Goal: Navigation & Orientation: Find specific page/section

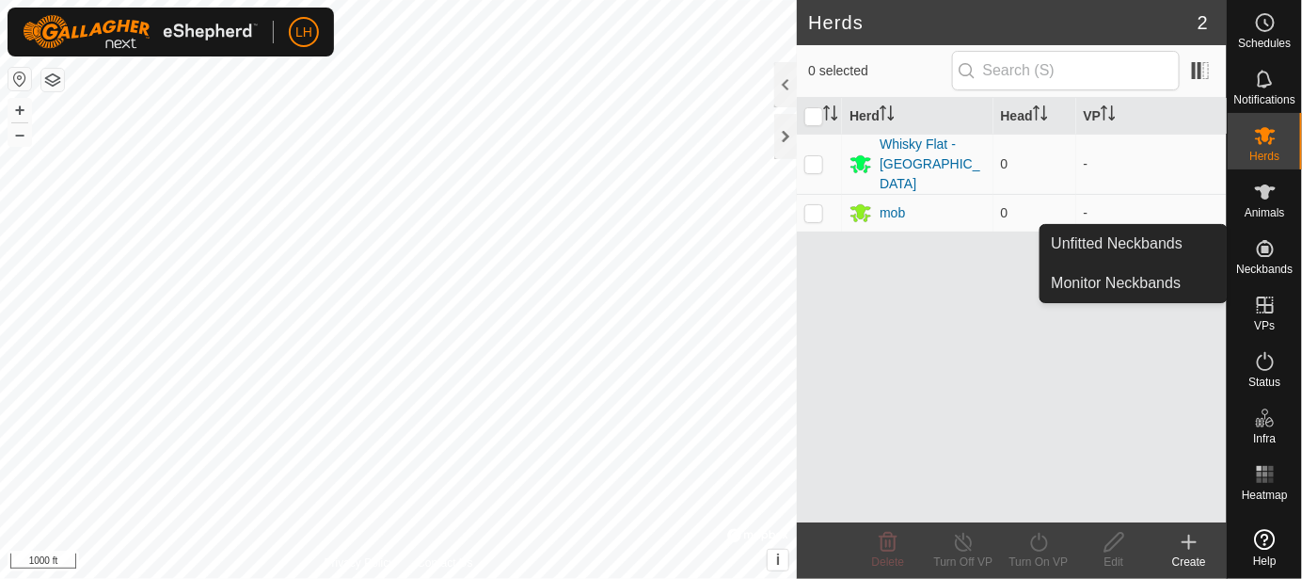
click at [1270, 249] on icon at bounding box center [1265, 248] width 23 height 23
click at [1136, 243] on link "Unfitted Neckbands" at bounding box center [1134, 244] width 186 height 38
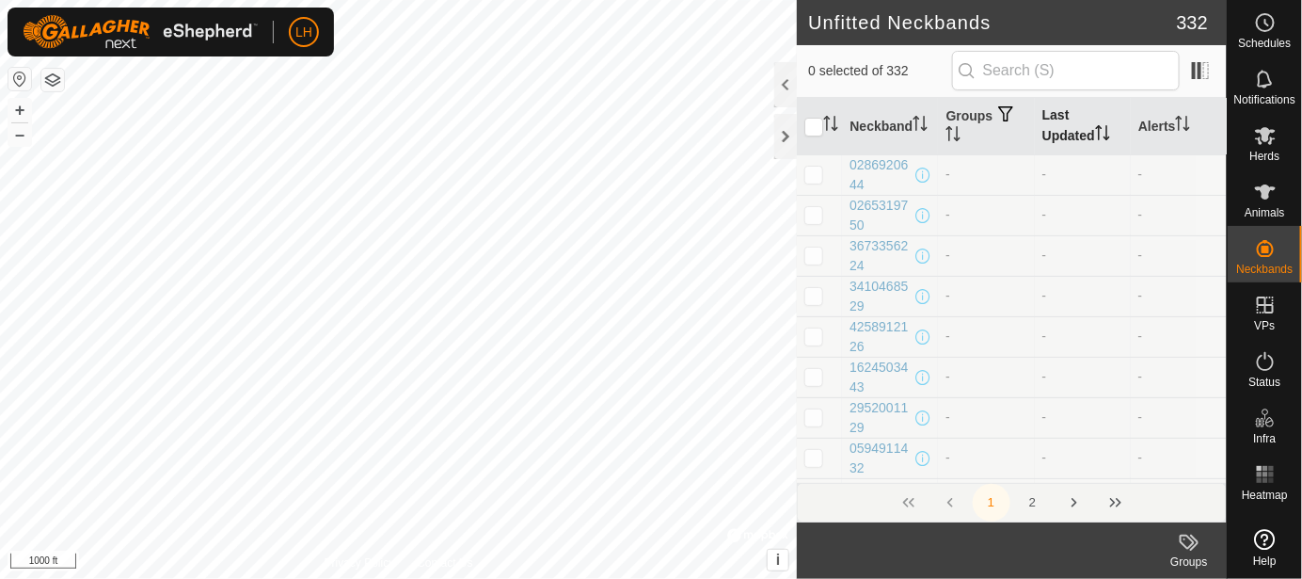
click at [1084, 140] on th "Last Updated" at bounding box center [1083, 126] width 96 height 57
click at [1057, 138] on th "Last Updated" at bounding box center [1083, 126] width 96 height 57
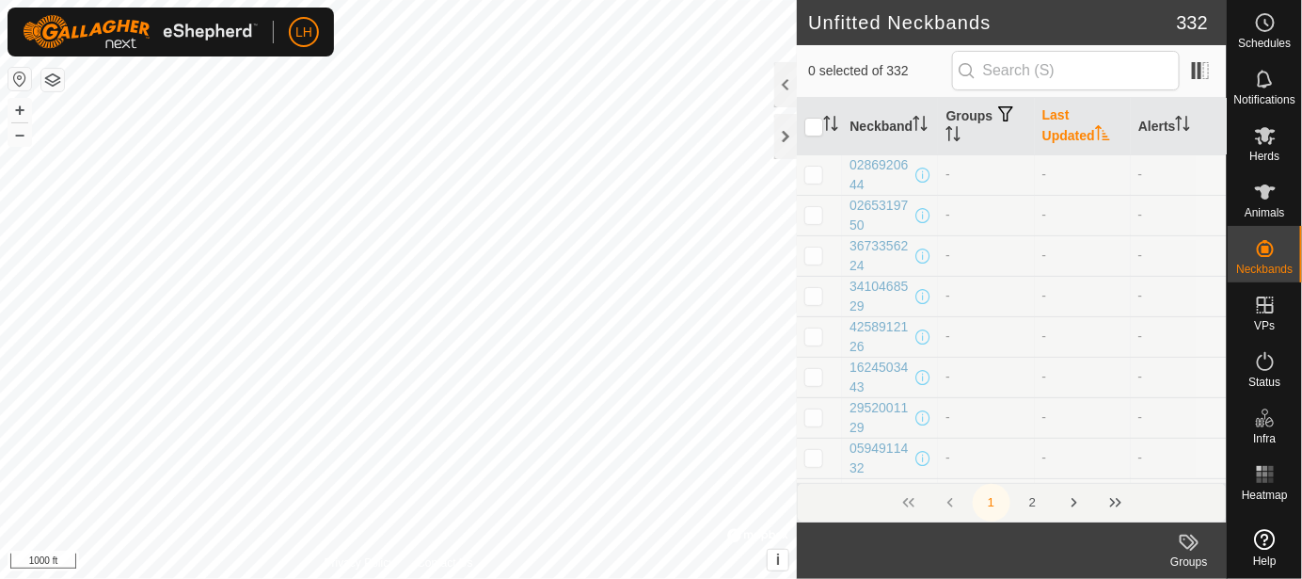
click at [1057, 138] on th "Last Updated" at bounding box center [1083, 126] width 96 height 57
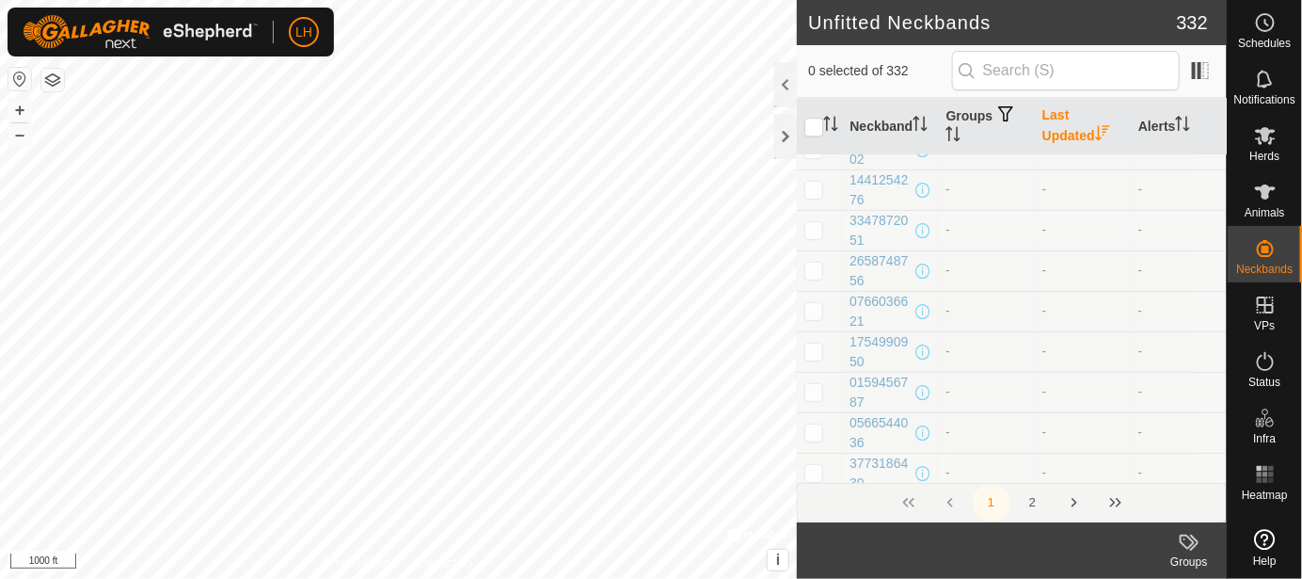
scroll to position [1976, 0]
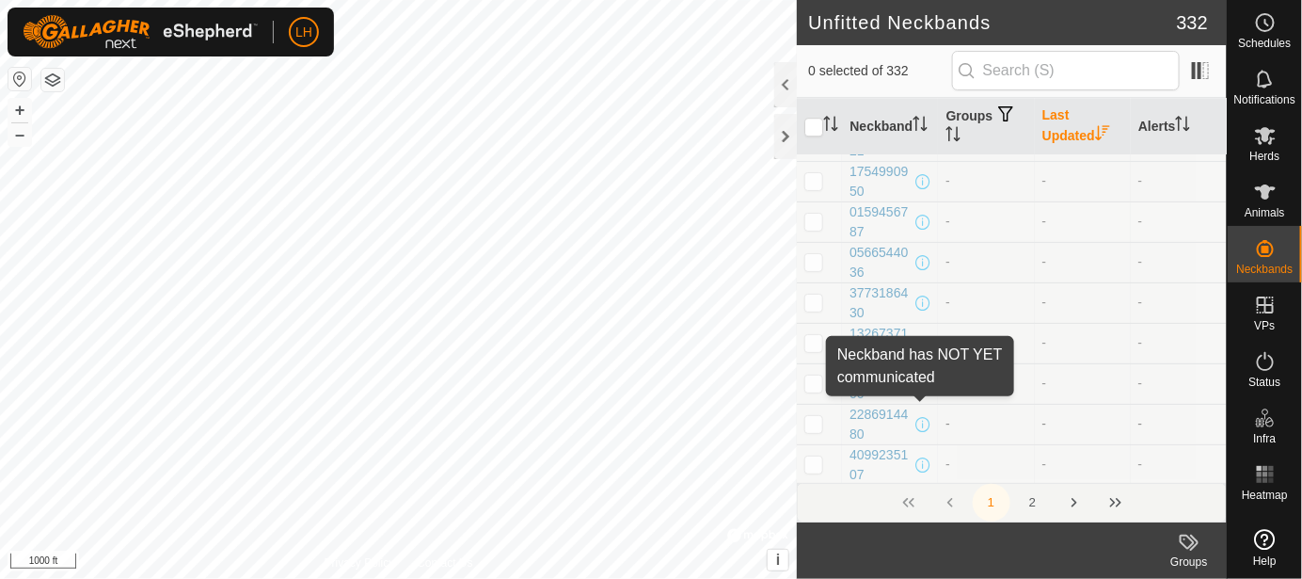
click at [920, 417] on span at bounding box center [922, 424] width 15 height 15
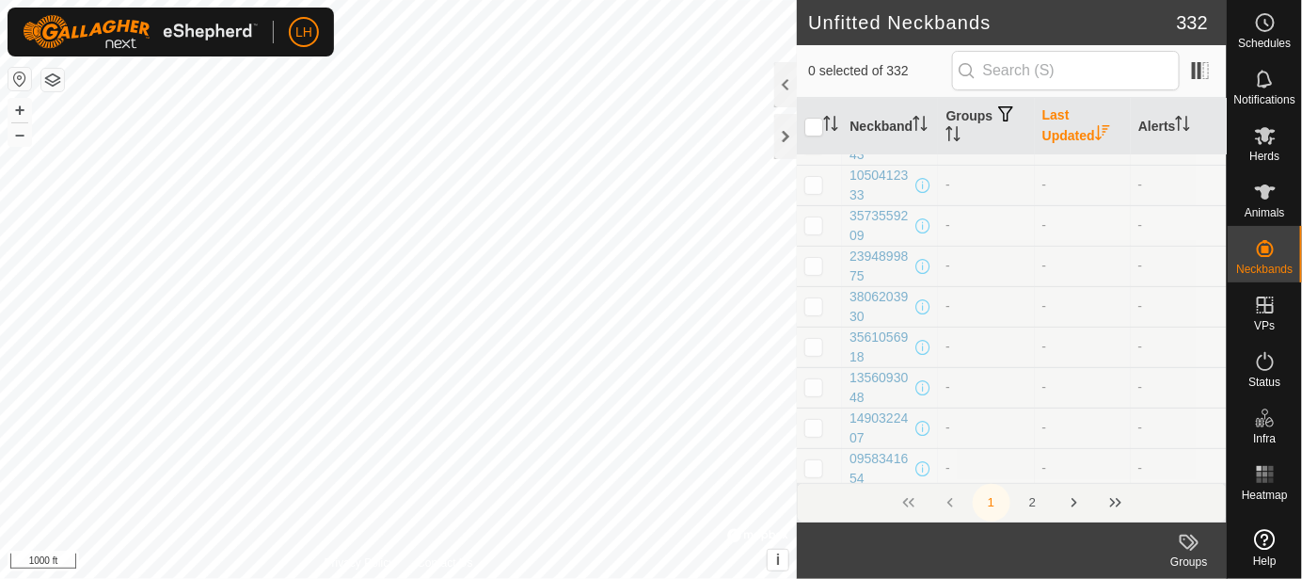
scroll to position [7705, 0]
click at [1042, 22] on h2 "Unfitted Neckbands" at bounding box center [992, 22] width 368 height 23
click at [868, 571] on footer "Groups" at bounding box center [1012, 550] width 430 height 56
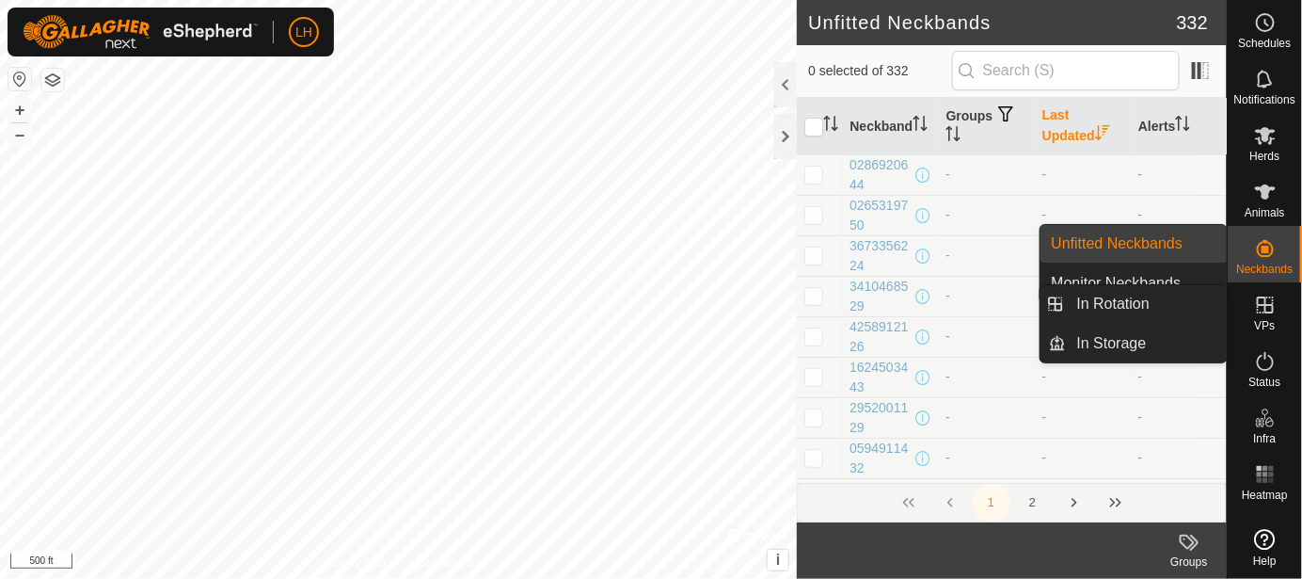
click at [1262, 312] on icon at bounding box center [1265, 305] width 23 height 23
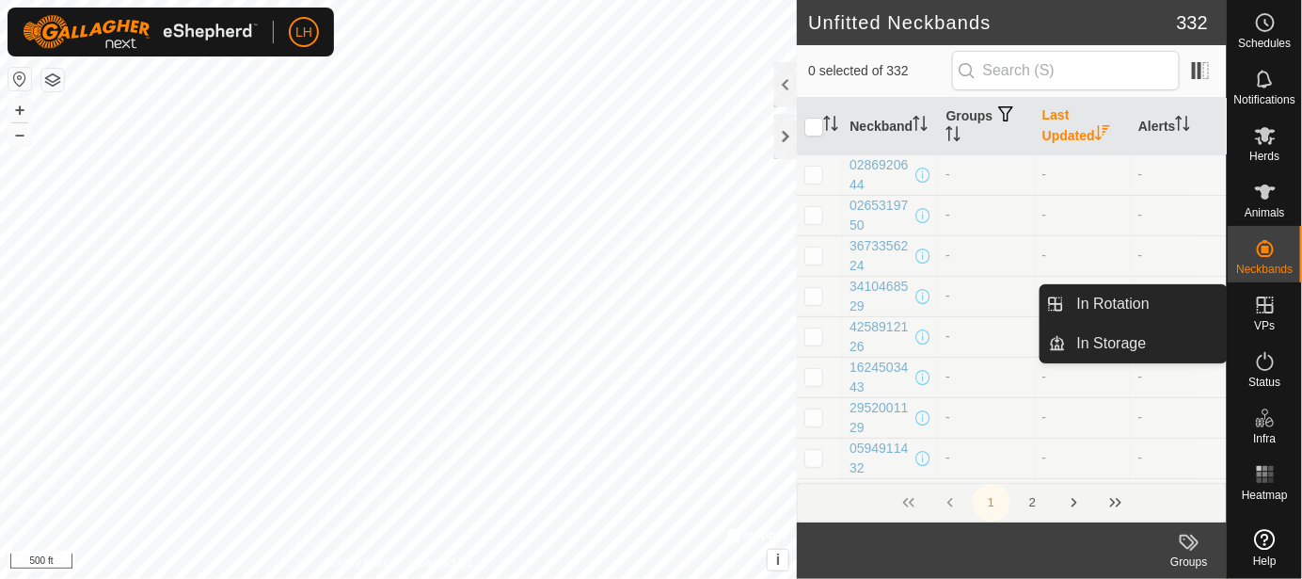
click at [1267, 305] on icon at bounding box center [1265, 304] width 17 height 17
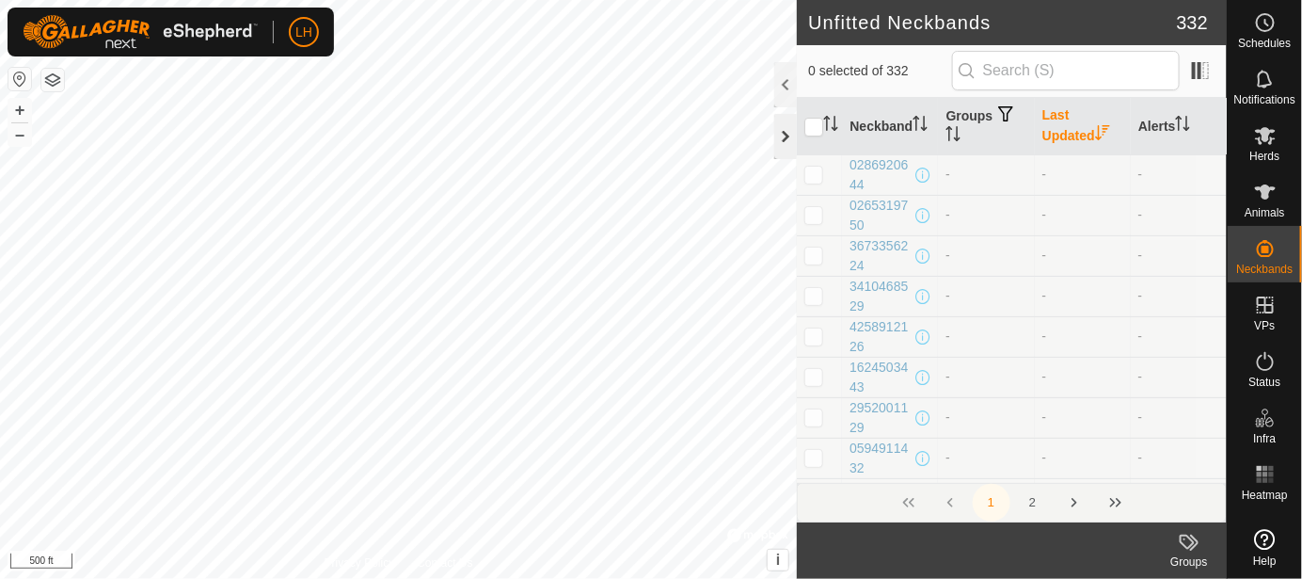
click at [788, 155] on div at bounding box center [785, 136] width 23 height 45
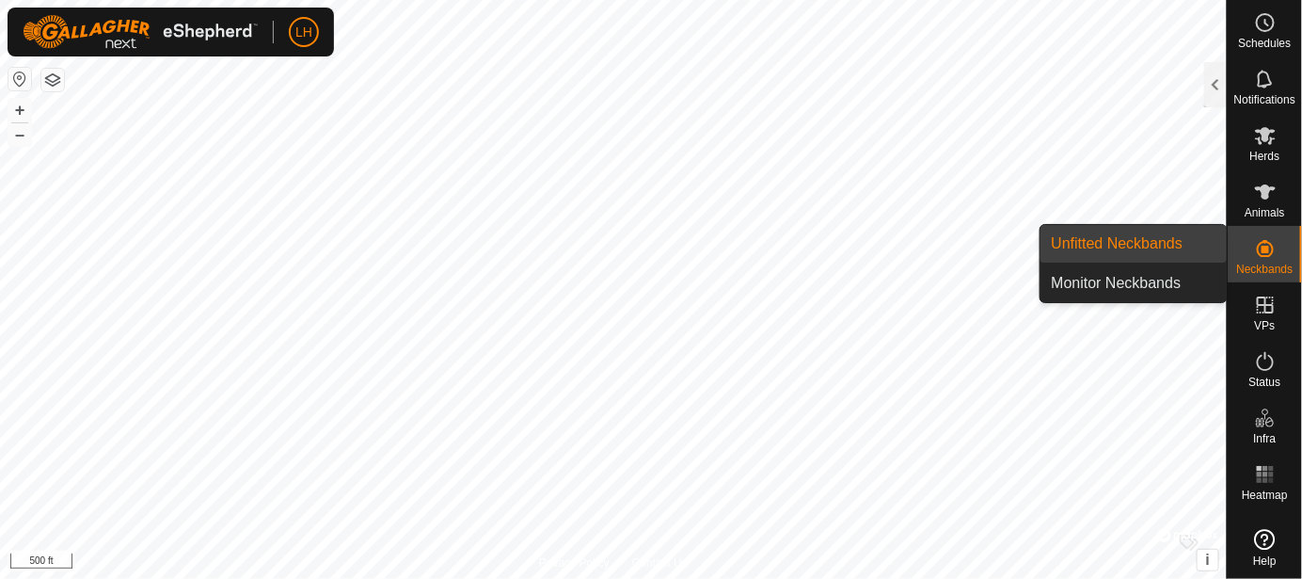
click at [1269, 251] on icon at bounding box center [1265, 248] width 23 height 23
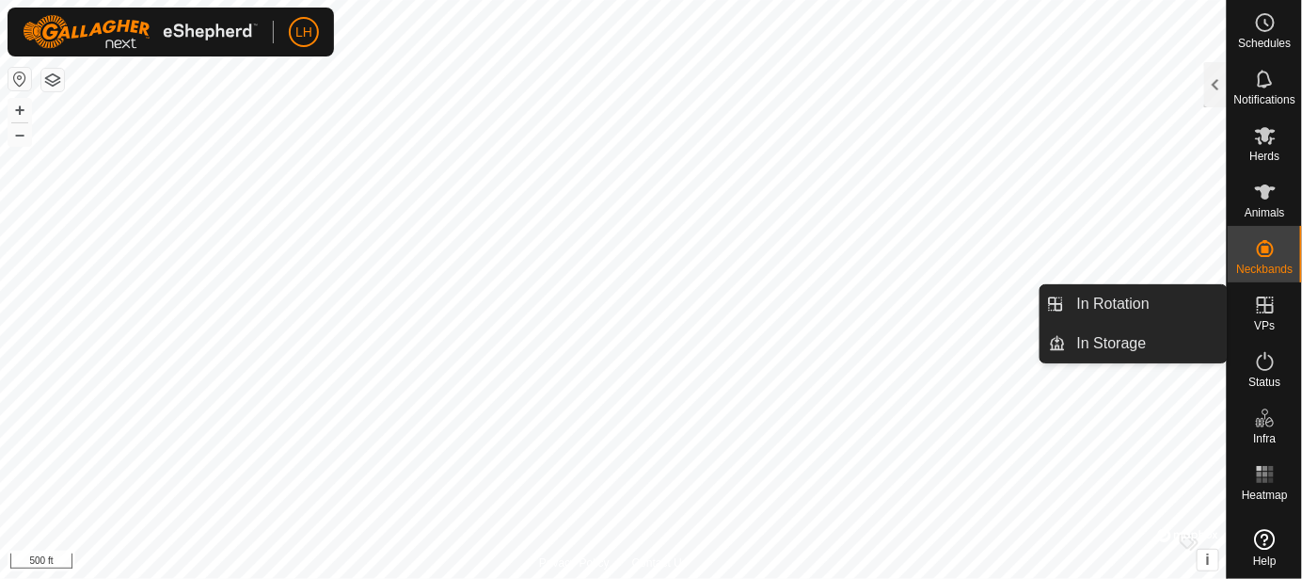
click at [1273, 301] on icon at bounding box center [1265, 305] width 23 height 23
click at [1130, 310] on link "In Rotation" at bounding box center [1146, 304] width 161 height 38
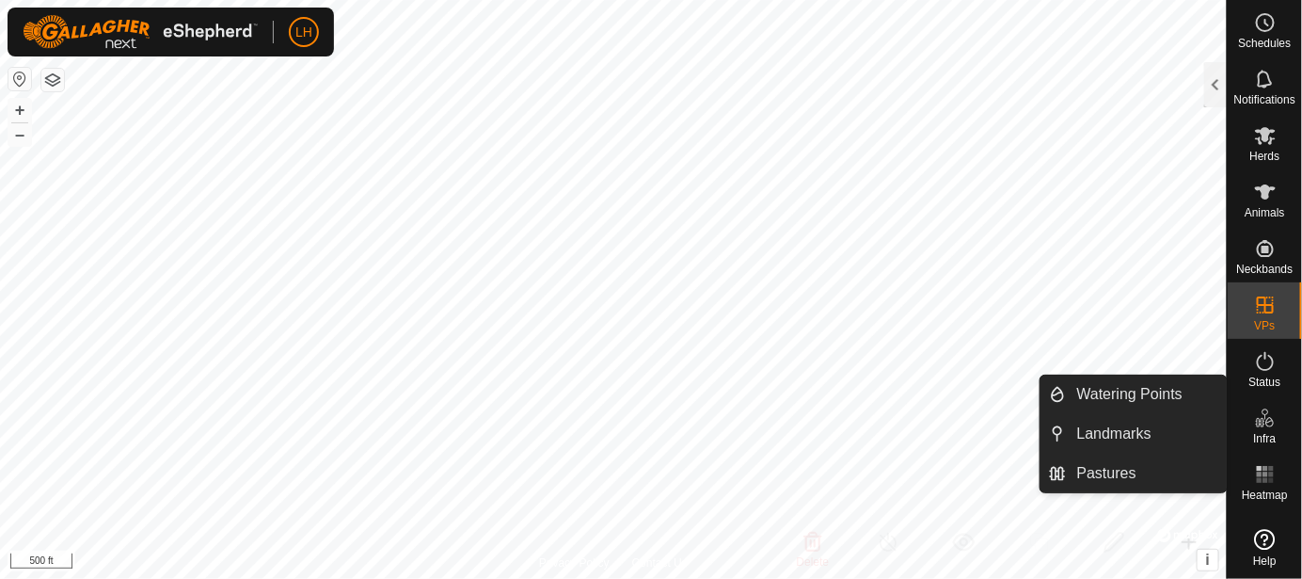
click at [1267, 420] on icon at bounding box center [1269, 422] width 8 height 10
click at [1151, 469] on link "Pastures" at bounding box center [1146, 473] width 161 height 38
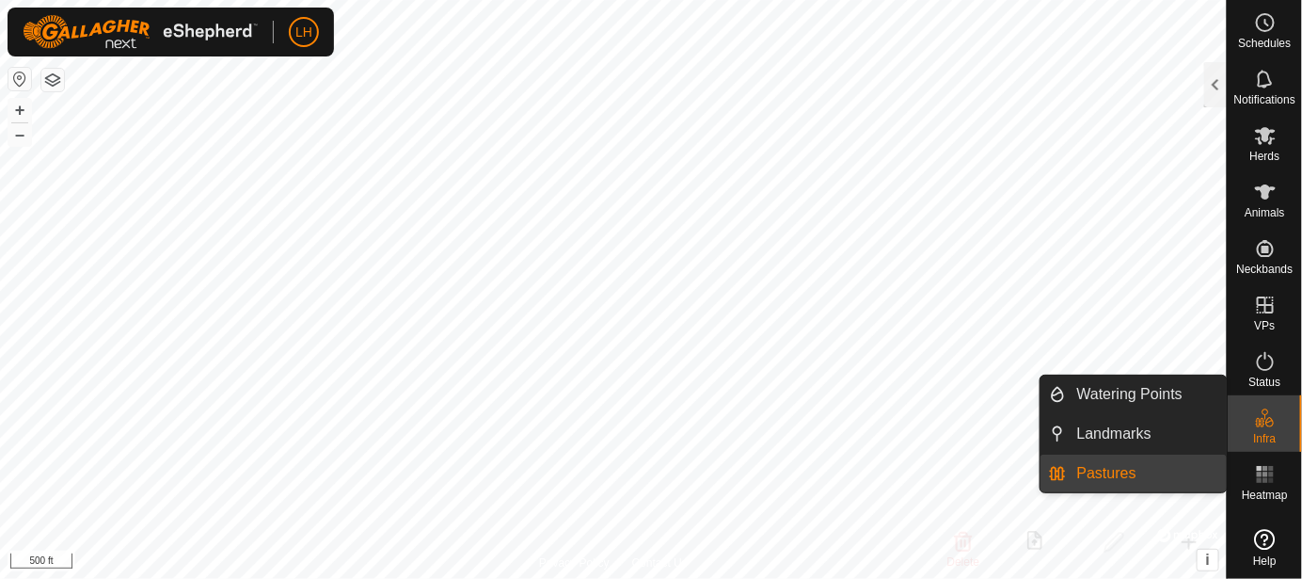
click at [1170, 476] on link "Pastures" at bounding box center [1146, 473] width 161 height 38
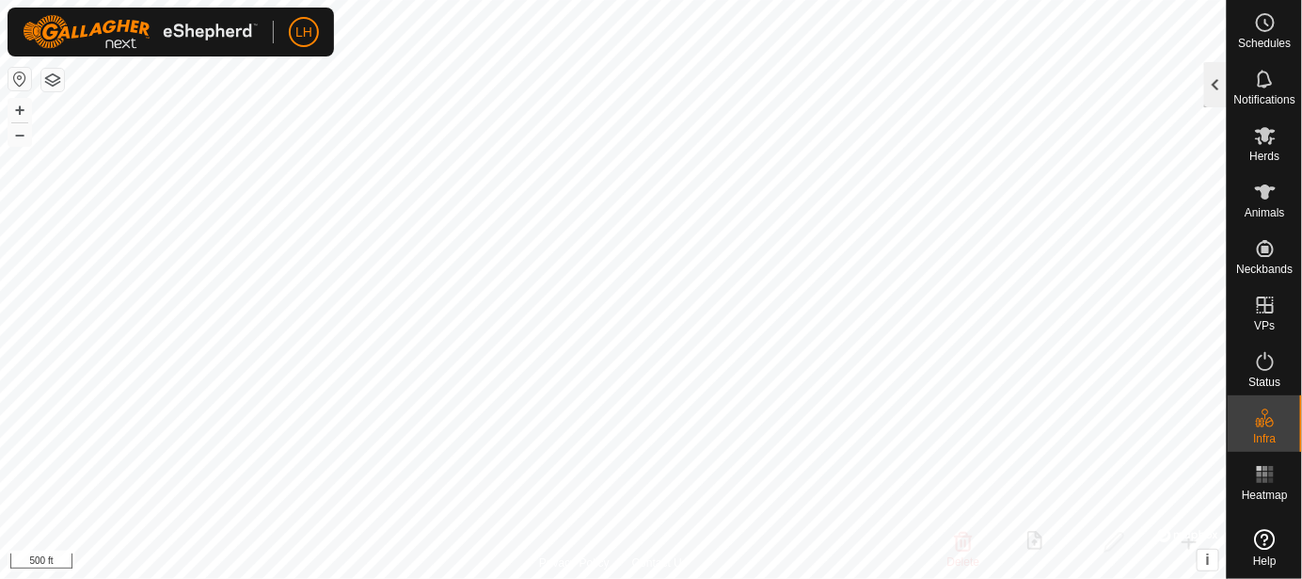
click at [1216, 84] on div at bounding box center [1215, 84] width 23 height 45
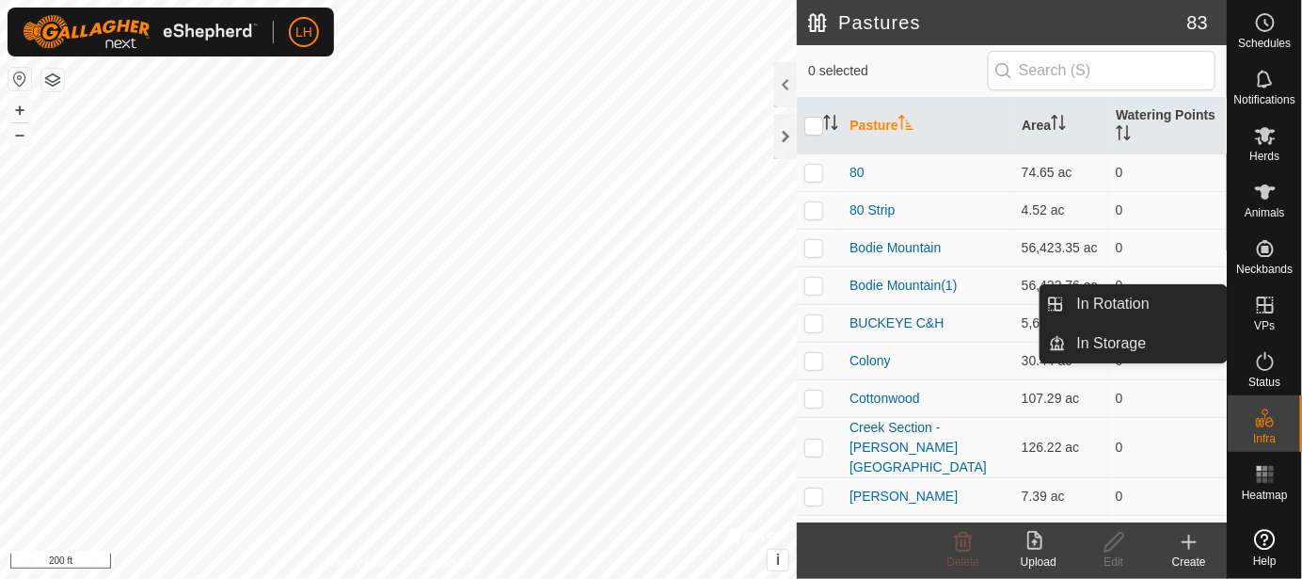
drag, startPoint x: 1256, startPoint y: 327, endPoint x: 1254, endPoint y: 311, distance: 16.1
click at [1254, 311] on icon at bounding box center [1265, 305] width 23 height 23
click at [1154, 338] on link "In Storage" at bounding box center [1146, 344] width 161 height 38
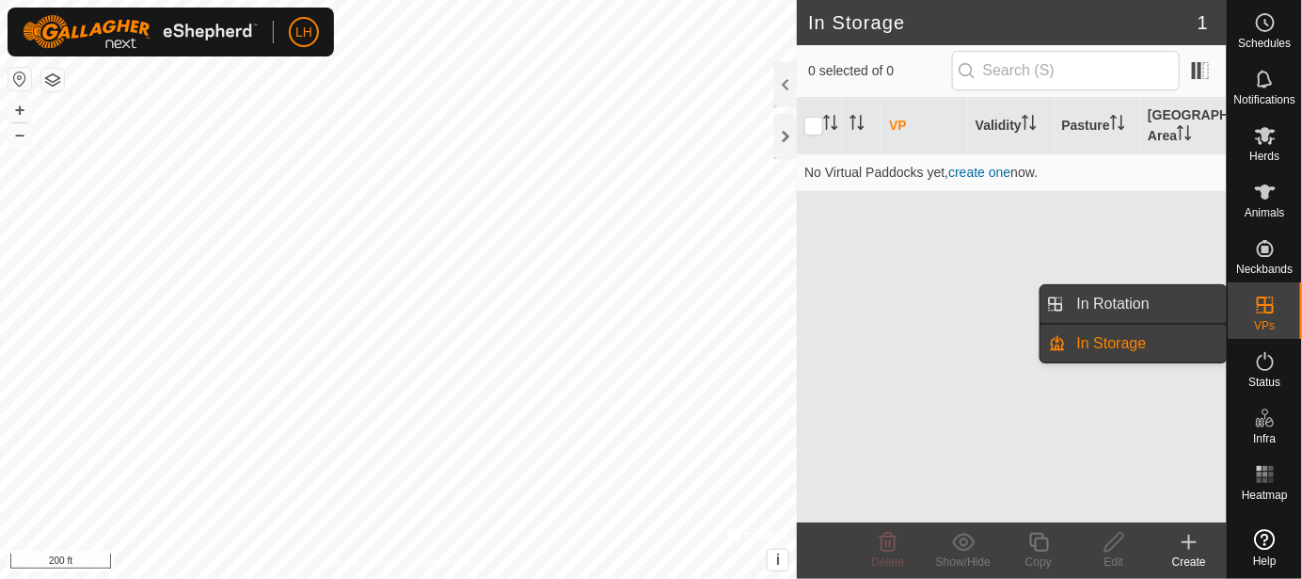
click at [1137, 303] on link "In Rotation" at bounding box center [1146, 304] width 161 height 38
